Goal: Book appointment/travel/reservation

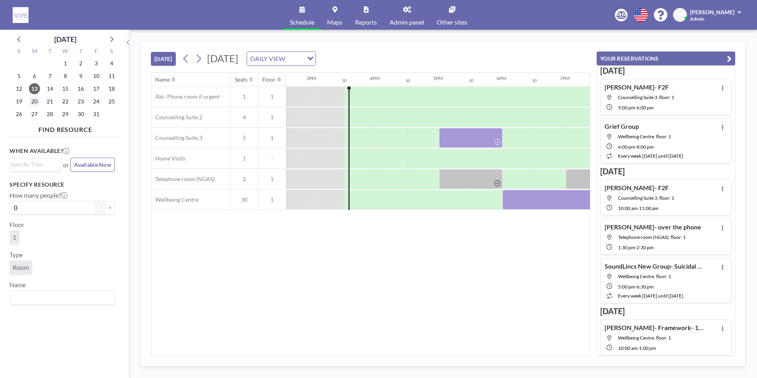
scroll to position [0, 950]
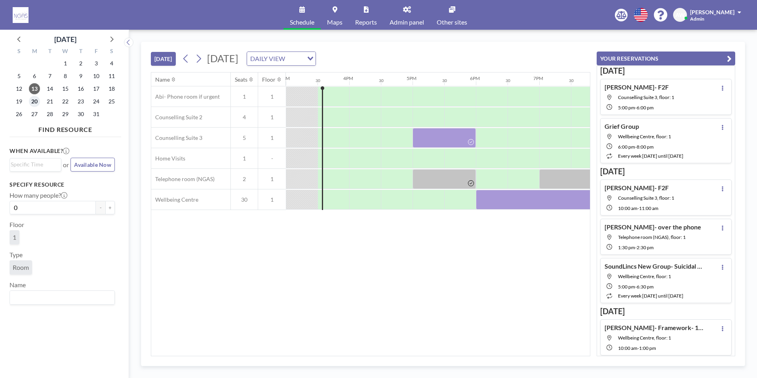
click at [37, 101] on span "20" at bounding box center [34, 101] width 11 height 11
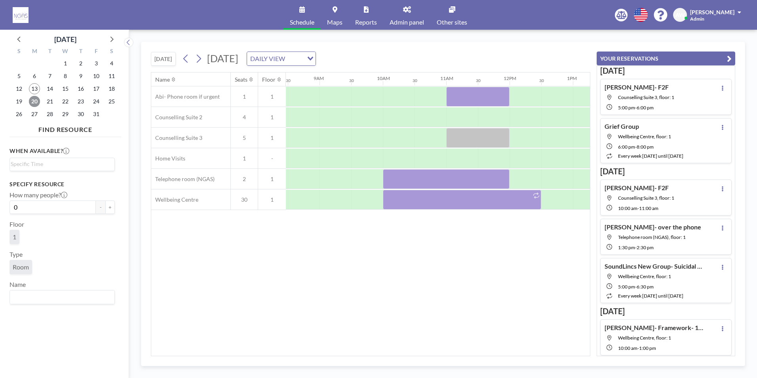
scroll to position [0, 577]
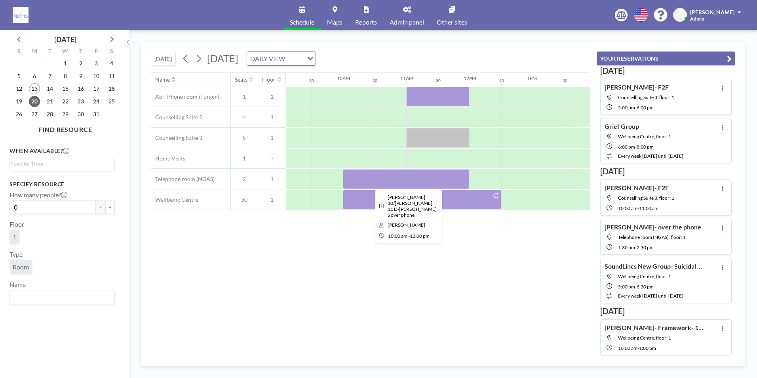
click at [428, 177] on div at bounding box center [406, 179] width 127 height 20
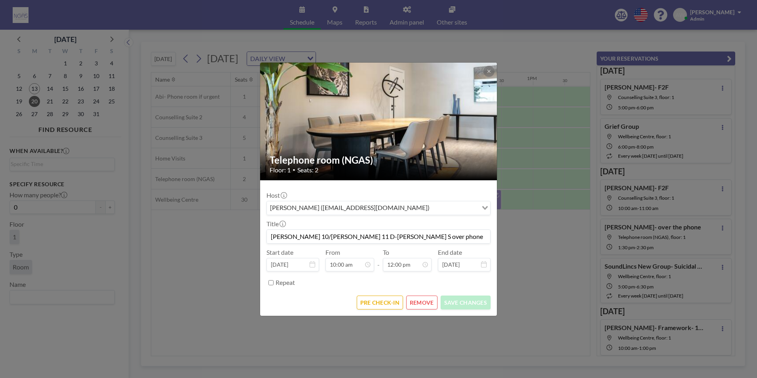
drag, startPoint x: 411, startPoint y: 234, endPoint x: 301, endPoint y: 235, distance: 109.3
click at [301, 235] on input "[PERSON_NAME] 10/[PERSON_NAME] 11 D-[PERSON_NAME] S over phone" at bounding box center [378, 236] width 223 height 13
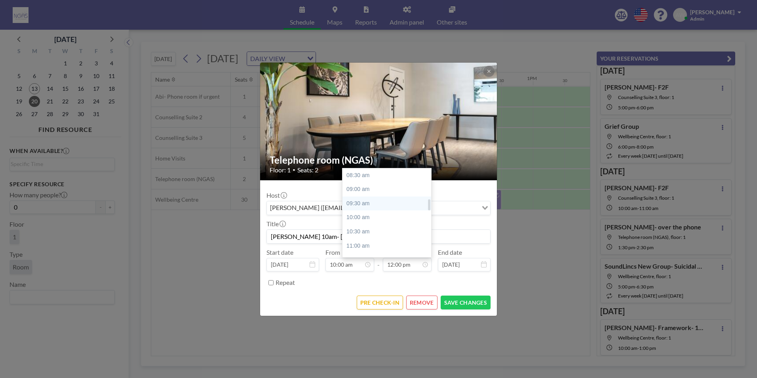
scroll to position [259, 0]
type input "[PERSON_NAME] 10am- [PERSON_NAME]"
click at [370, 228] on div "11:00 am" at bounding box center [389, 226] width 93 height 14
type input "11:00 am"
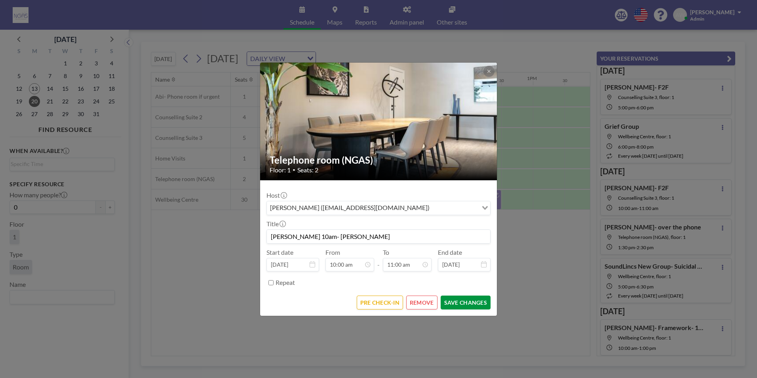
click at [477, 304] on button "SAVE CHANGES" at bounding box center [466, 302] width 50 height 14
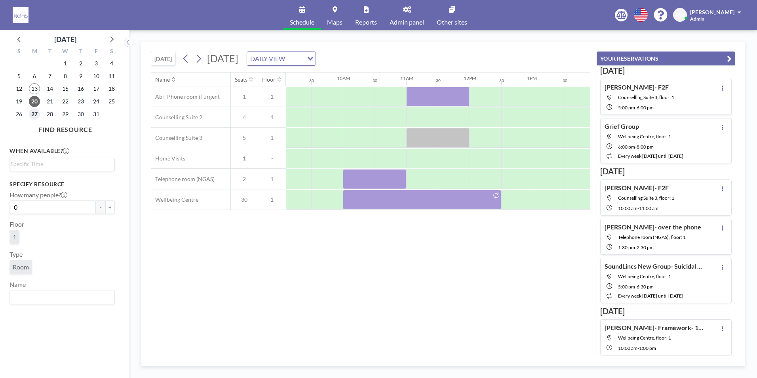
click at [38, 117] on span "27" at bounding box center [34, 114] width 11 height 11
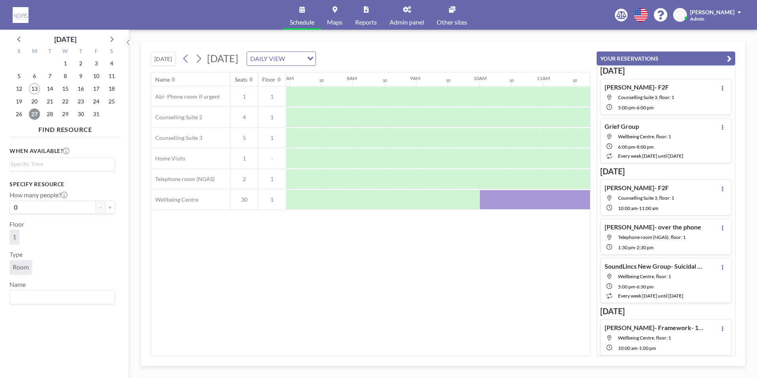
scroll to position [0, 475]
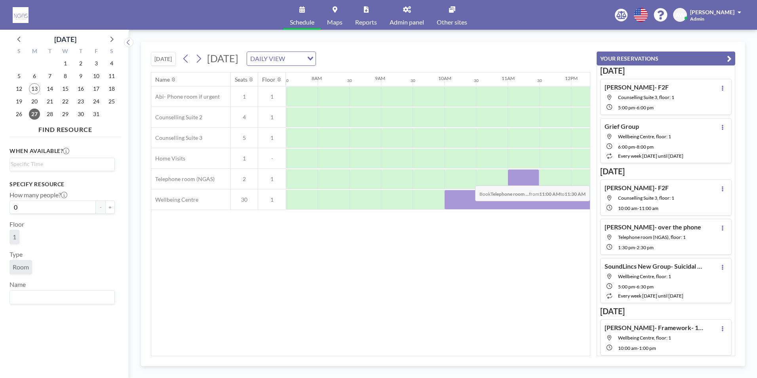
click at [526, 179] on div at bounding box center [524, 179] width 32 height 20
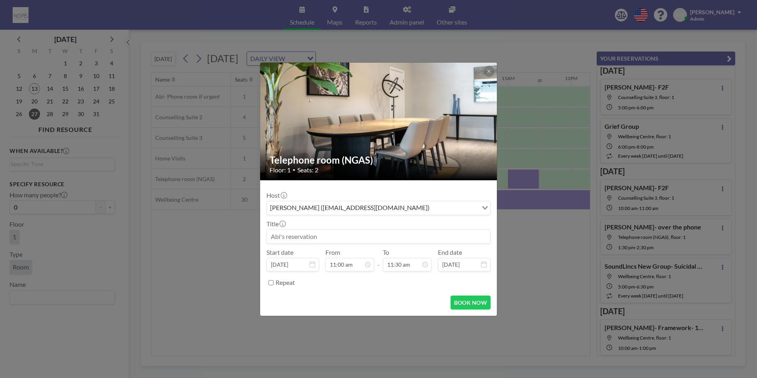
click at [362, 240] on input at bounding box center [378, 236] width 223 height 13
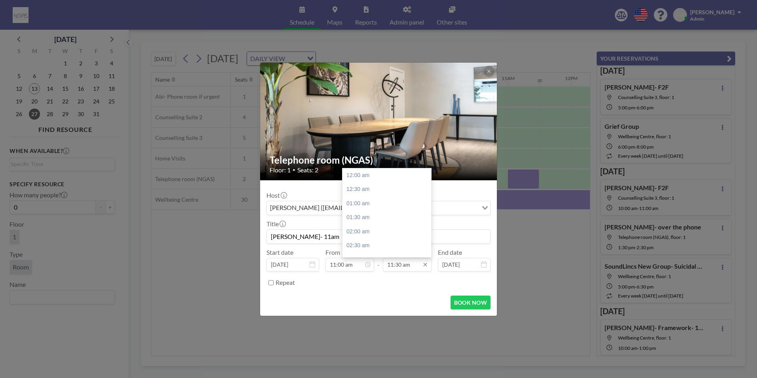
scroll to position [324, 0]
type input "[PERSON_NAME]- 11am"
click at [367, 191] on div "12:00 pm" at bounding box center [389, 189] width 93 height 14
type input "12:00 pm"
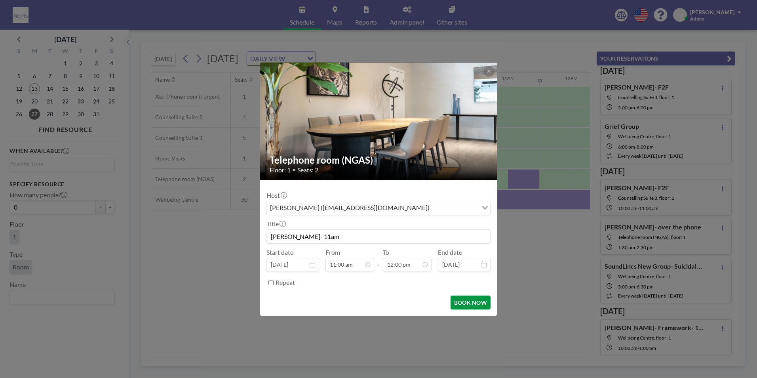
click at [459, 300] on button "BOOK NOW" at bounding box center [471, 302] width 40 height 14
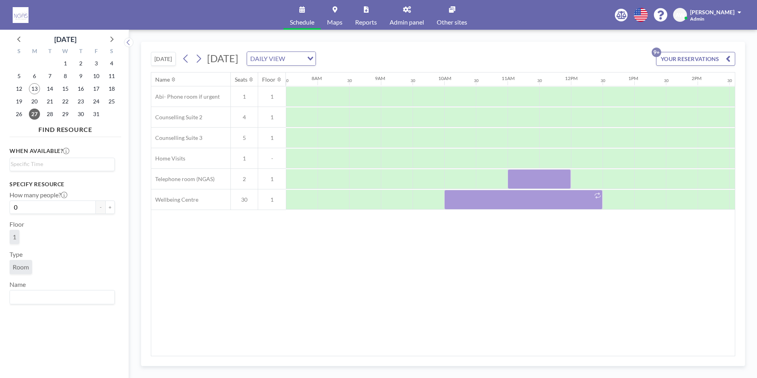
click at [34, 94] on div "13" at bounding box center [34, 88] width 15 height 13
click at [34, 99] on span "20" at bounding box center [34, 101] width 11 height 11
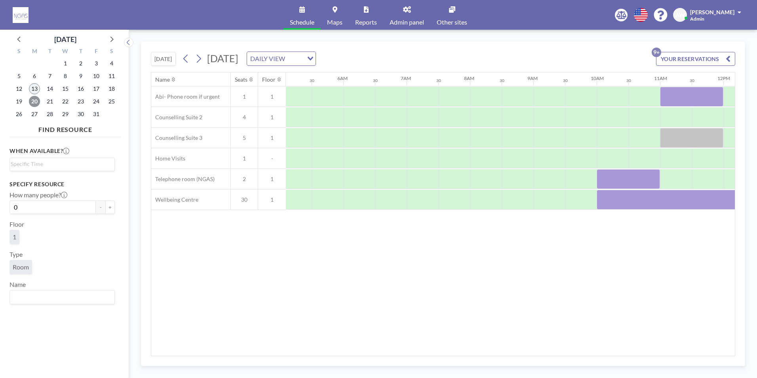
scroll to position [0, 475]
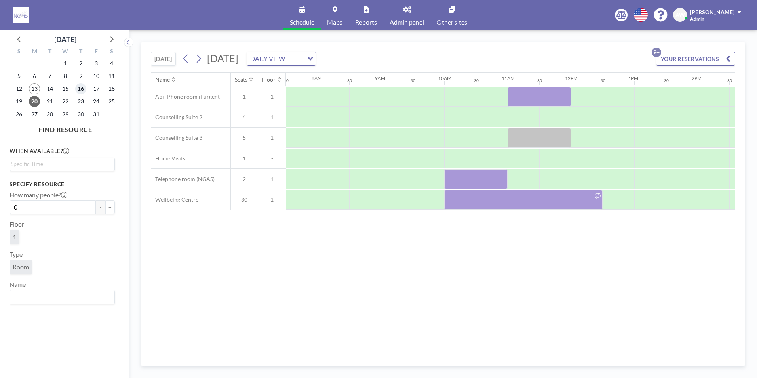
click at [83, 88] on span "16" at bounding box center [80, 88] width 11 height 11
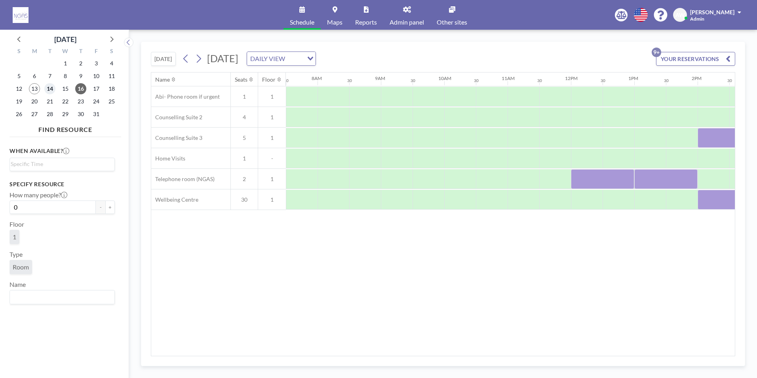
click at [50, 90] on span "14" at bounding box center [49, 88] width 11 height 11
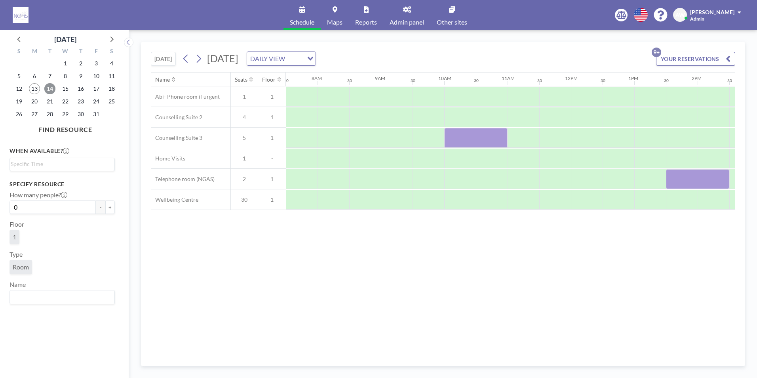
scroll to position [0, 514]
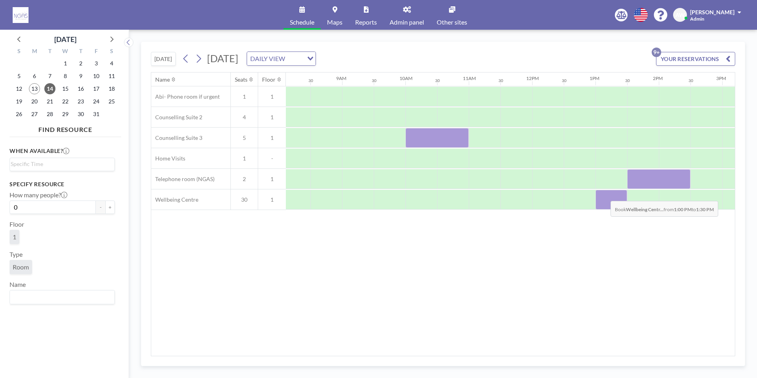
click at [604, 195] on div at bounding box center [612, 200] width 32 height 20
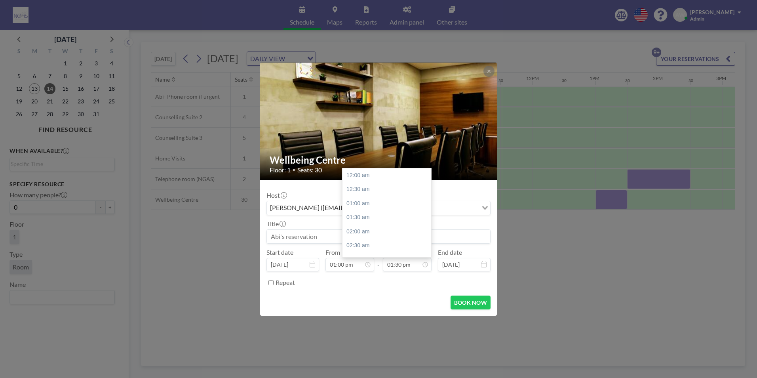
scroll to position [381, 0]
click at [310, 241] on input at bounding box center [378, 236] width 223 height 13
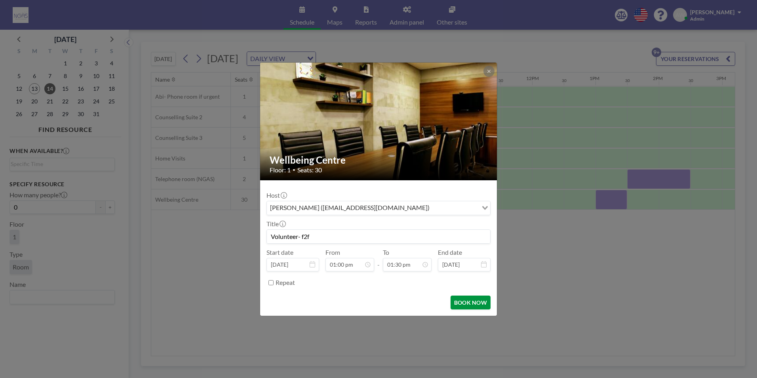
type input "Volunteer- f2f"
click at [486, 305] on button "BOOK NOW" at bounding box center [471, 302] width 40 height 14
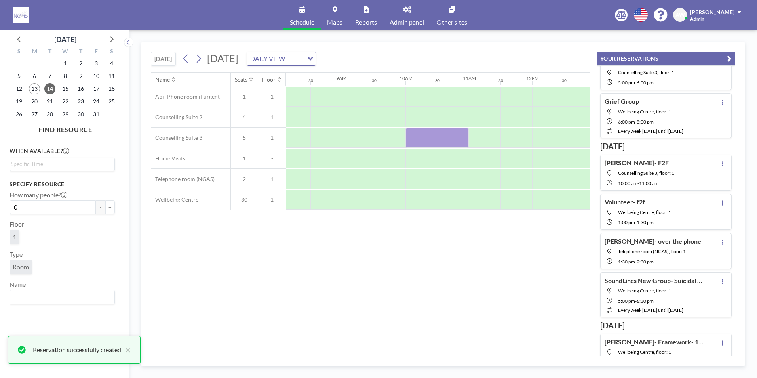
scroll to position [26, 0]
click at [524, 286] on div "Name Seats Floor 12AM 30 1AM 30 2AM 30 3AM 30 4AM 30 5AM 30 6AM 30 7AM 30 8AM 3…" at bounding box center [370, 213] width 439 height 283
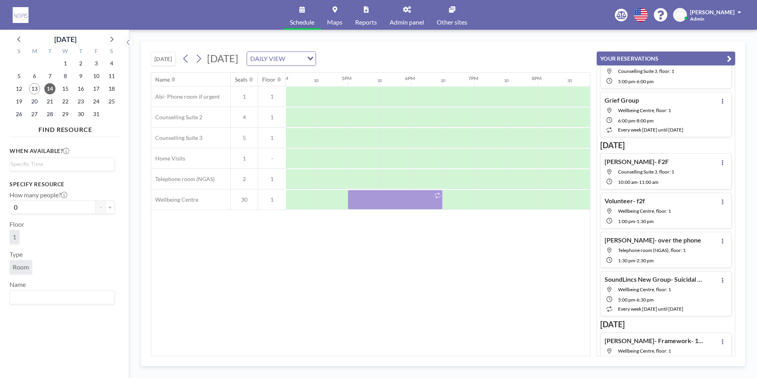
scroll to position [0, 1031]
click at [64, 89] on span "15" at bounding box center [65, 88] width 11 height 11
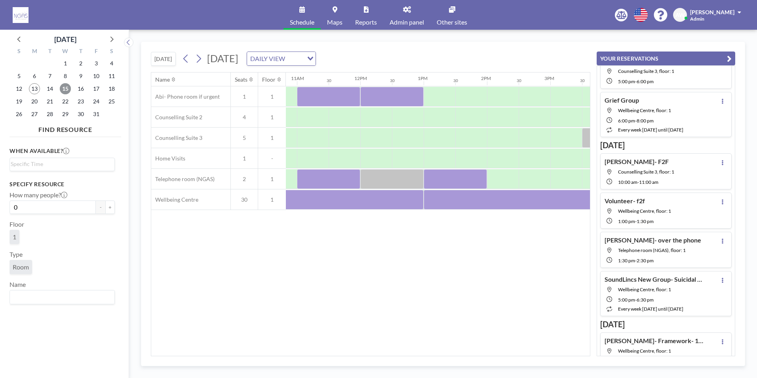
scroll to position [0, 603]
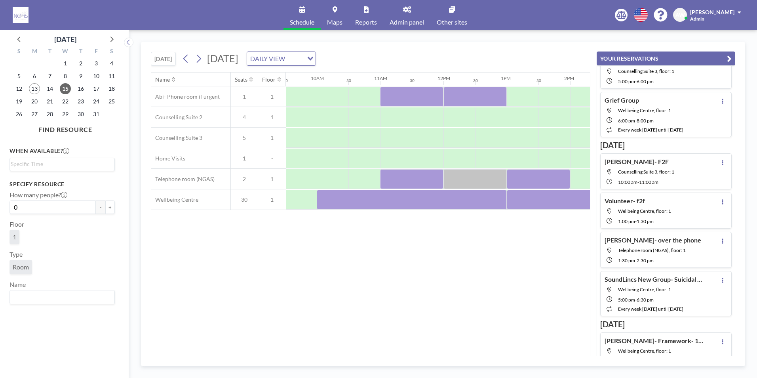
click at [542, 259] on div "Name Seats Floor 12AM 30 1AM 30 2AM 30 3AM 30 4AM 30 5AM 30 6AM 30 7AM 30 8AM 3…" at bounding box center [370, 213] width 439 height 283
click at [77, 90] on span "16" at bounding box center [80, 88] width 11 height 11
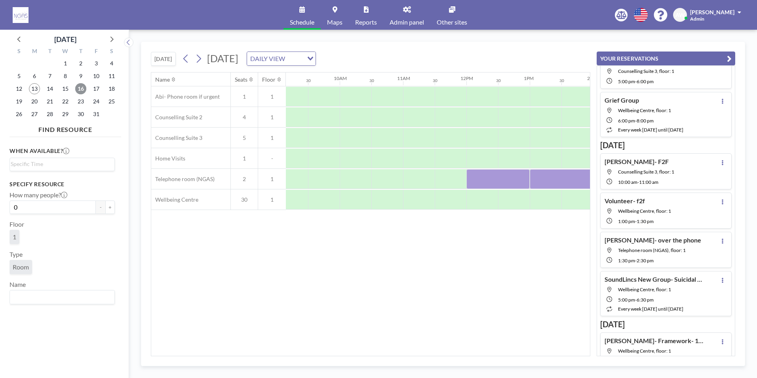
scroll to position [0, 710]
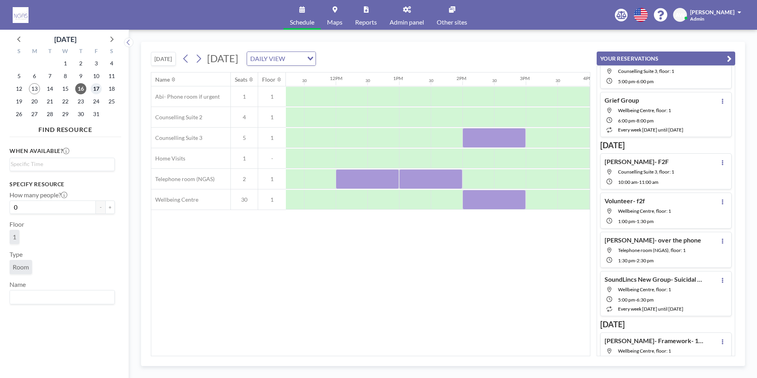
click at [94, 91] on span "17" at bounding box center [96, 88] width 11 height 11
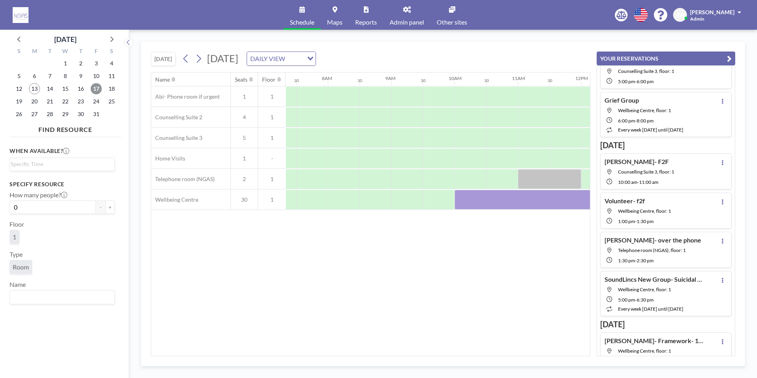
scroll to position [0, 475]
click at [541, 282] on div "Name Seats Floor 12AM 30 1AM 30 2AM 30 3AM 30 4AM 30 5AM 30 6AM 30 7AM 30 8AM 3…" at bounding box center [370, 213] width 439 height 283
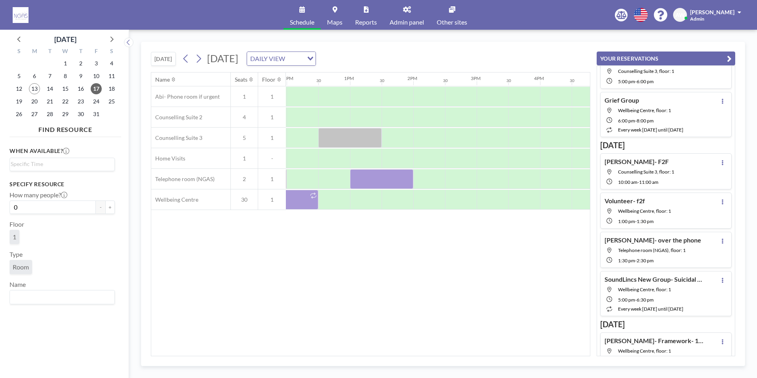
scroll to position [0, 594]
